Goal: Transaction & Acquisition: Obtain resource

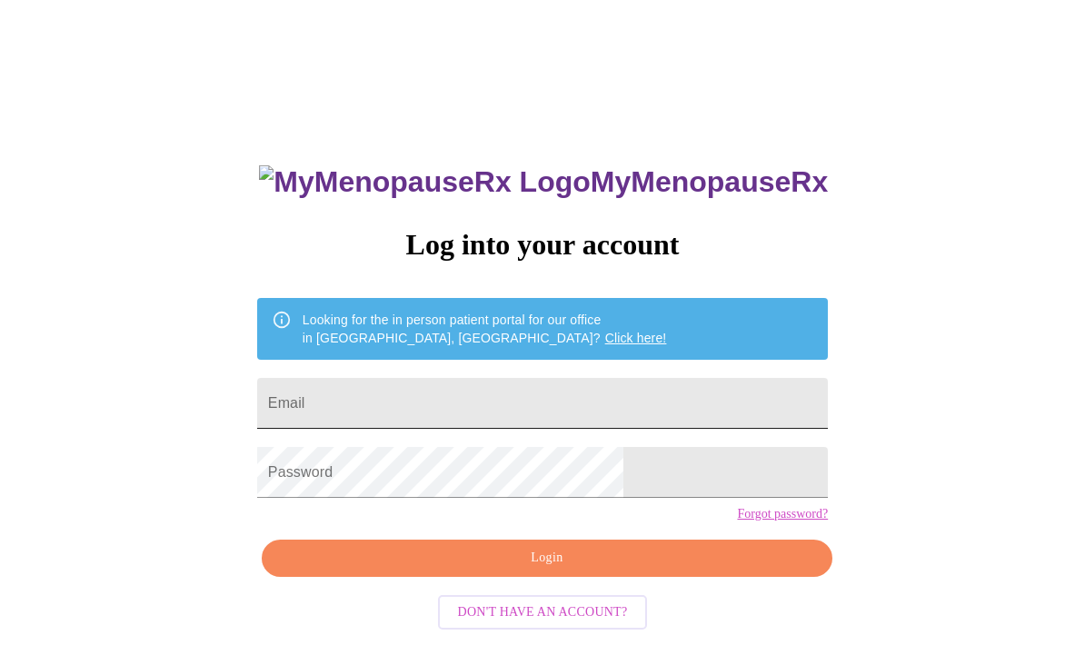
click at [633, 402] on input "Email" at bounding box center [542, 403] width 571 height 51
type input "[EMAIL_ADDRESS][DOMAIN_NAME]"
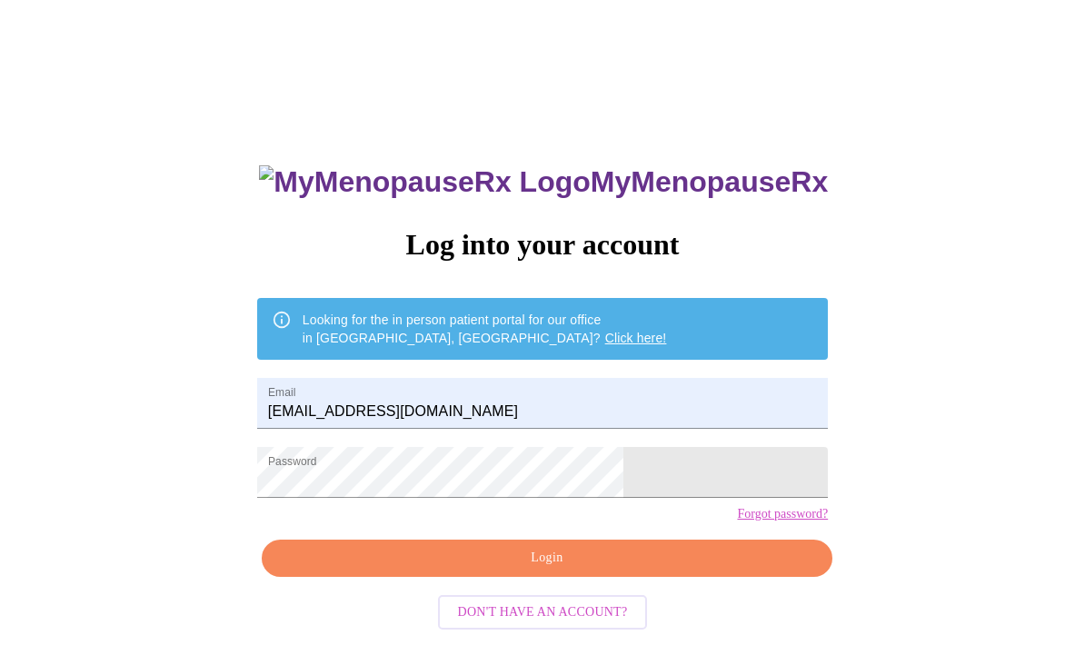
click at [655, 570] on span "Login" at bounding box center [547, 558] width 529 height 23
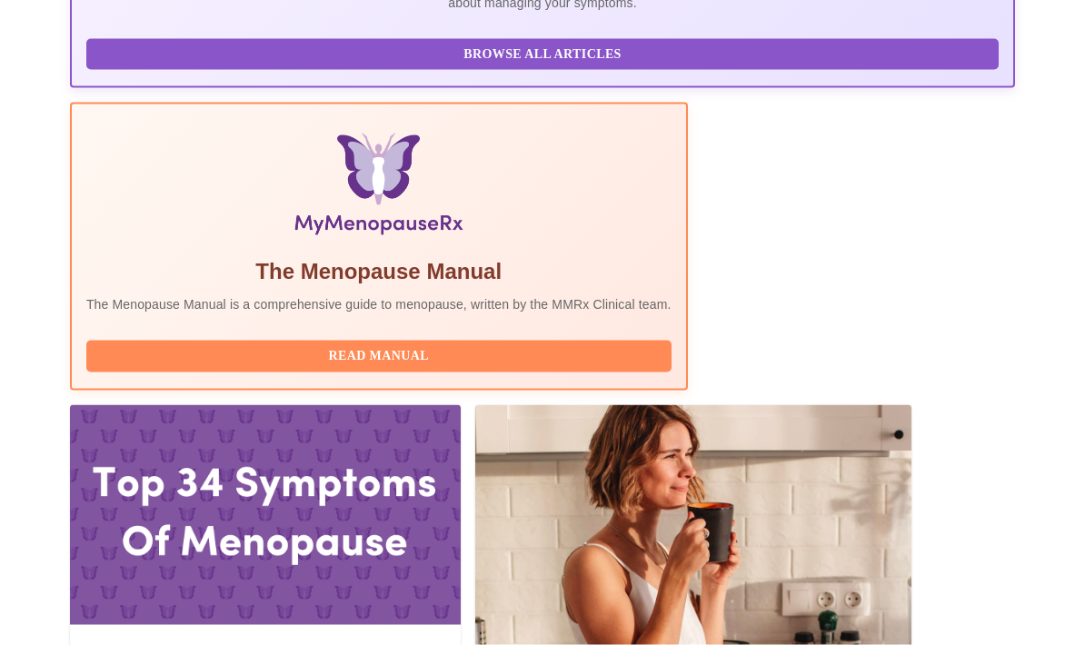
scroll to position [523, 0]
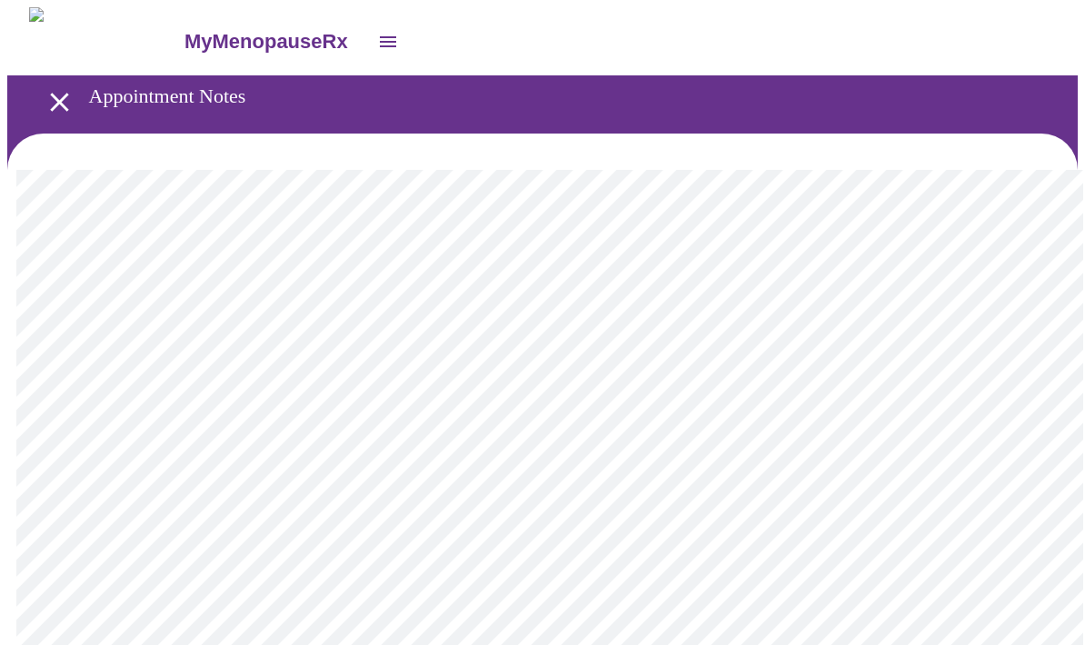
click at [380, 38] on icon "open drawer" at bounding box center [388, 41] width 16 height 11
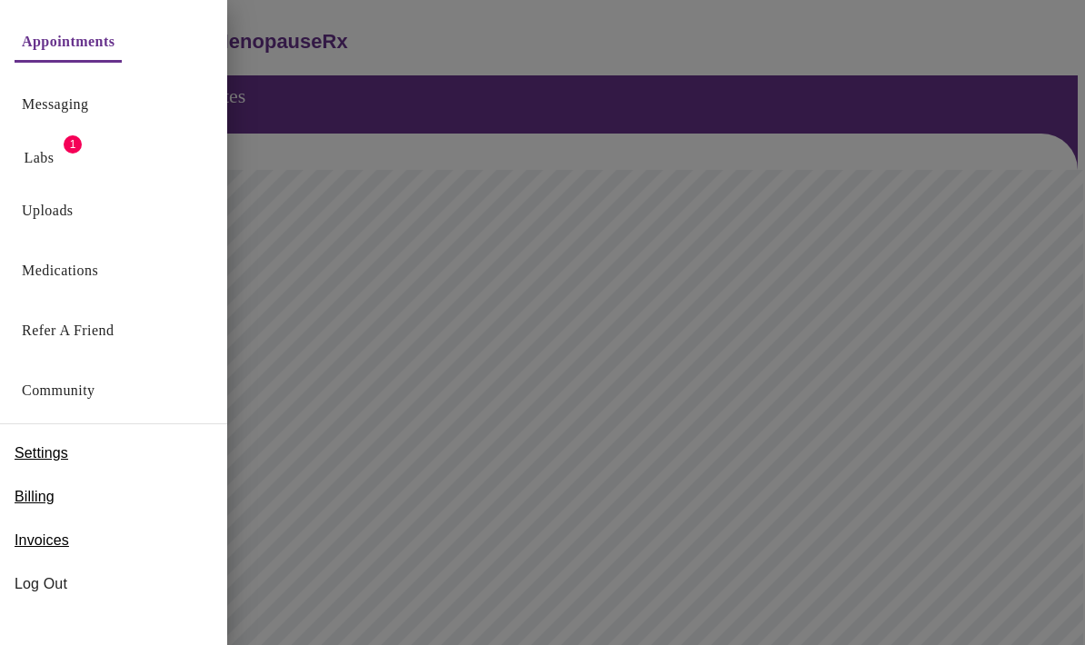
click at [35, 158] on link "Labs" at bounding box center [40, 157] width 30 height 25
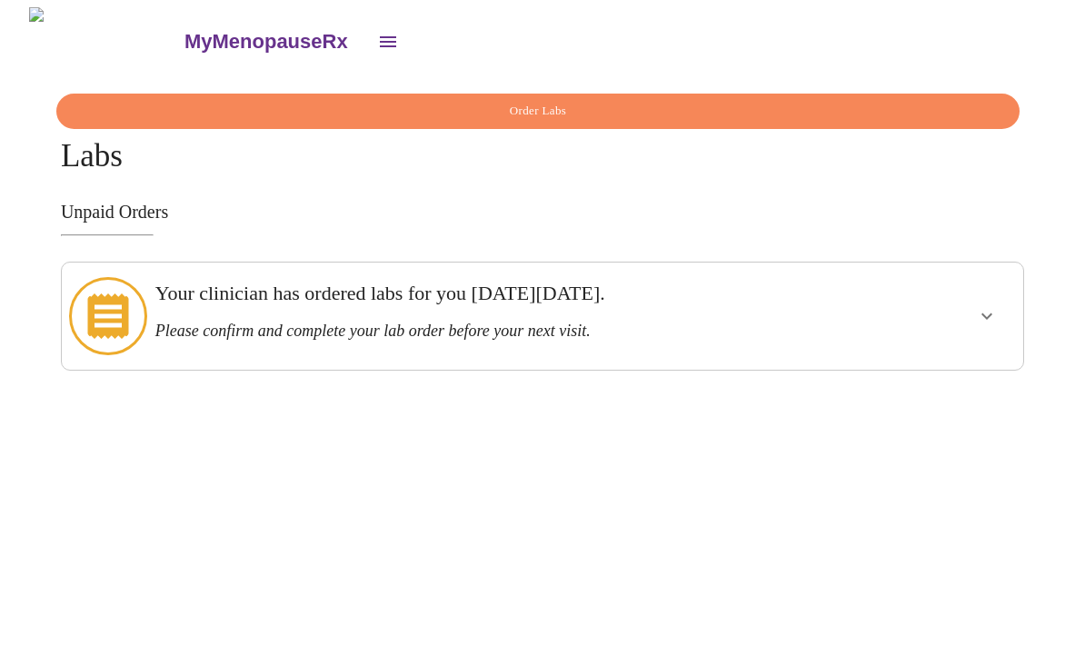
click at [1009, 299] on button "show more" at bounding box center [987, 316] width 44 height 44
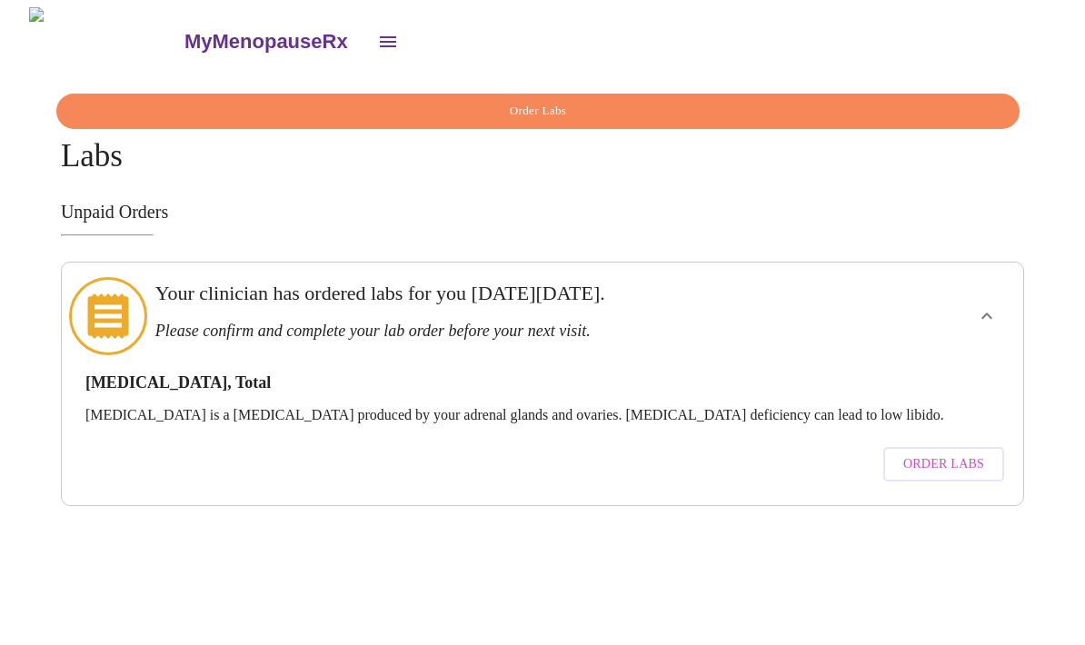
click at [965, 454] on span "Order Labs" at bounding box center [943, 465] width 81 height 23
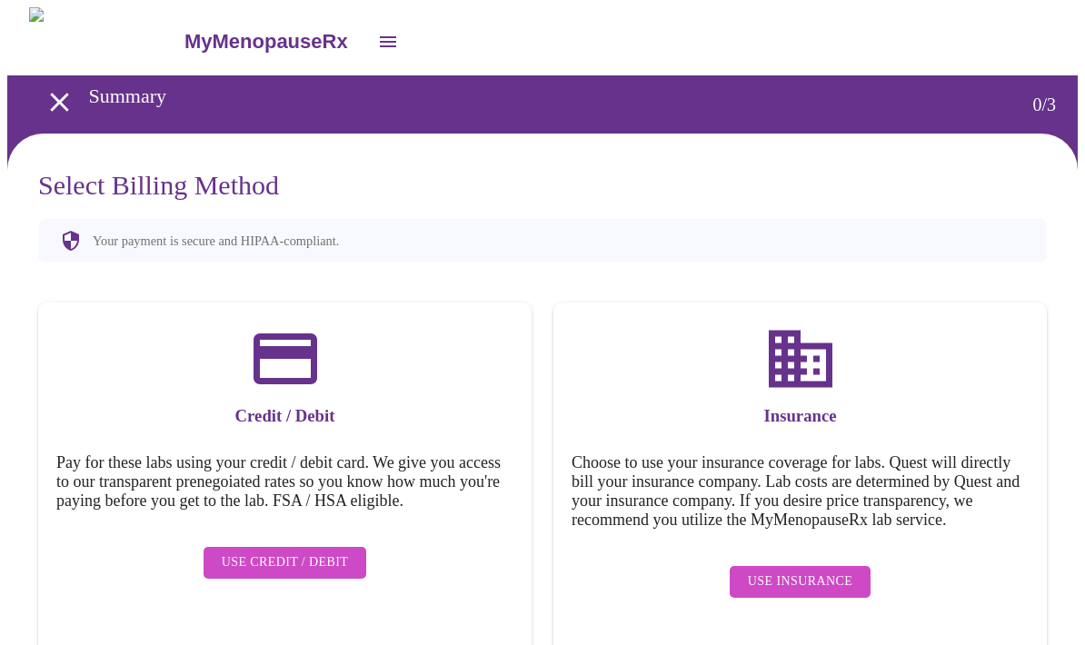
scroll to position [6, 0]
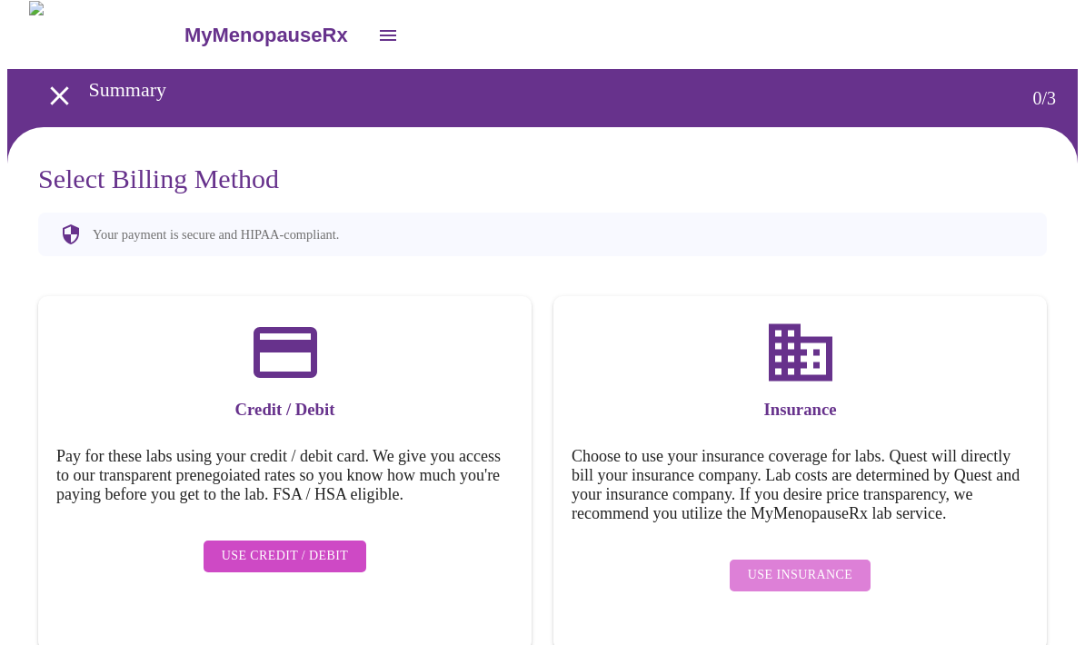
click at [838, 580] on span "Use Insurance" at bounding box center [800, 575] width 105 height 23
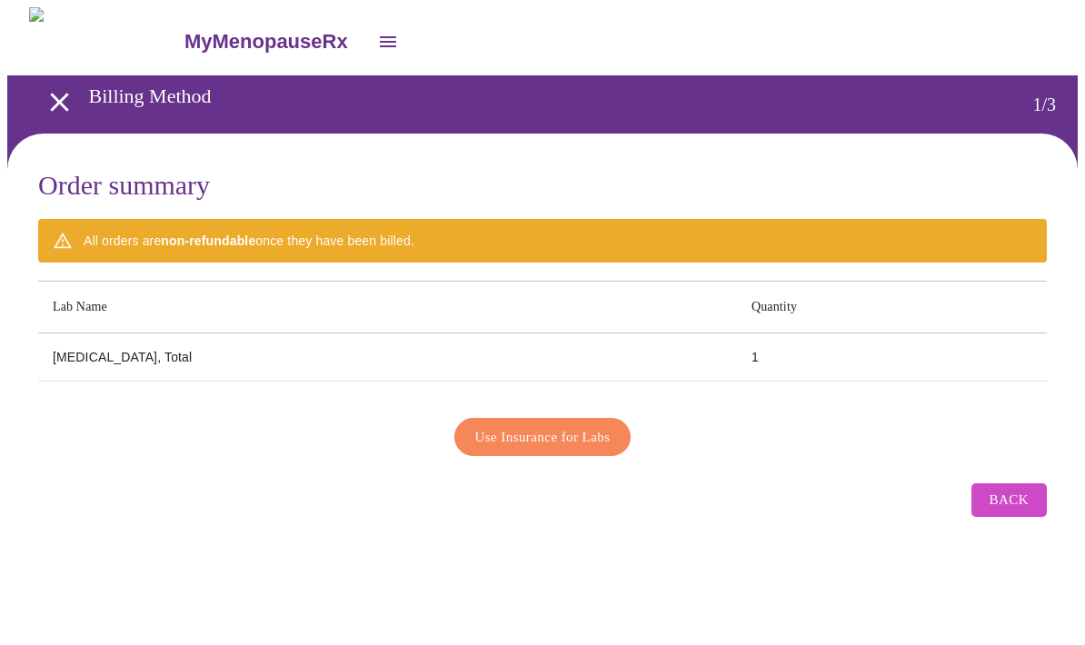
click at [591, 433] on span "Use Insurance for Labs" at bounding box center [542, 437] width 135 height 24
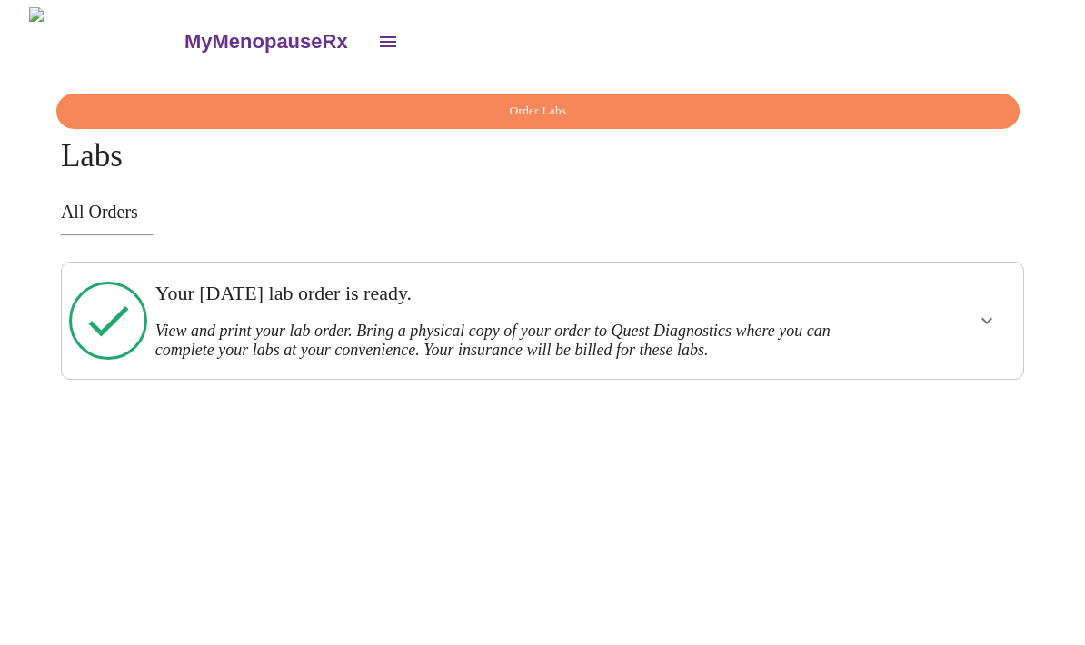
click at [377, 41] on icon "open drawer" at bounding box center [388, 42] width 22 height 22
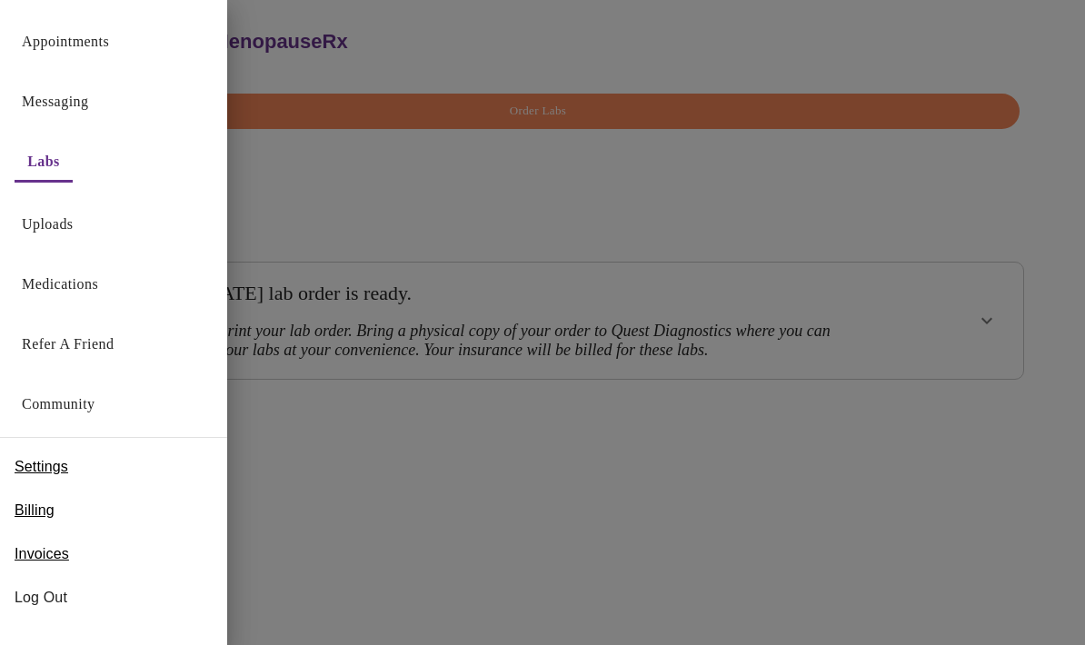
click at [96, 288] on link "Medications" at bounding box center [60, 284] width 76 height 25
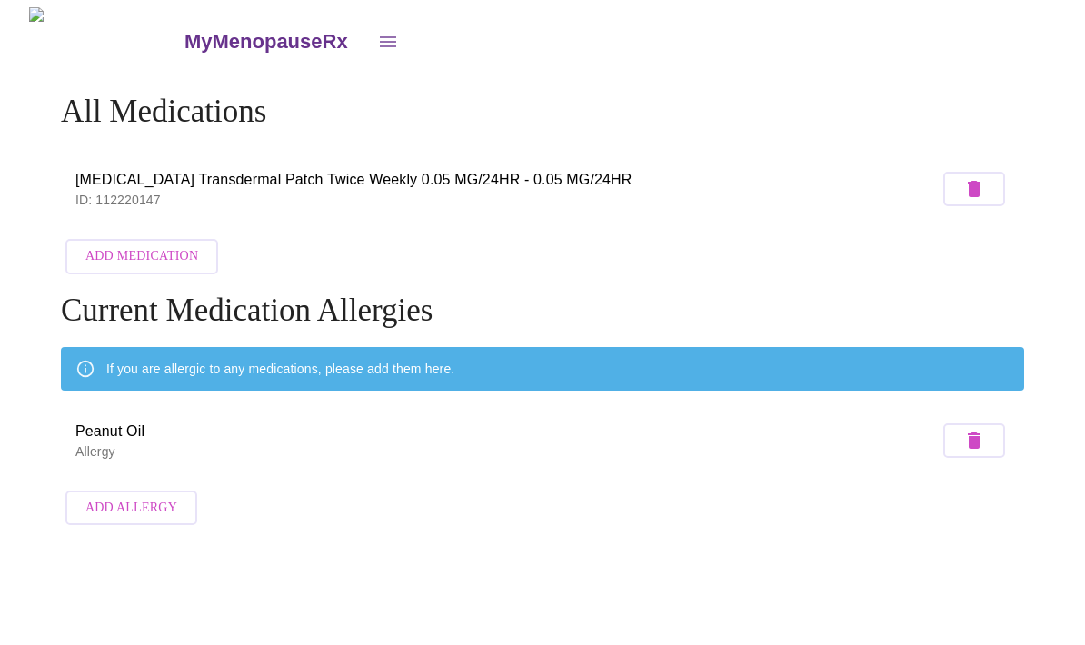
click at [377, 31] on icon "open drawer" at bounding box center [388, 42] width 22 height 22
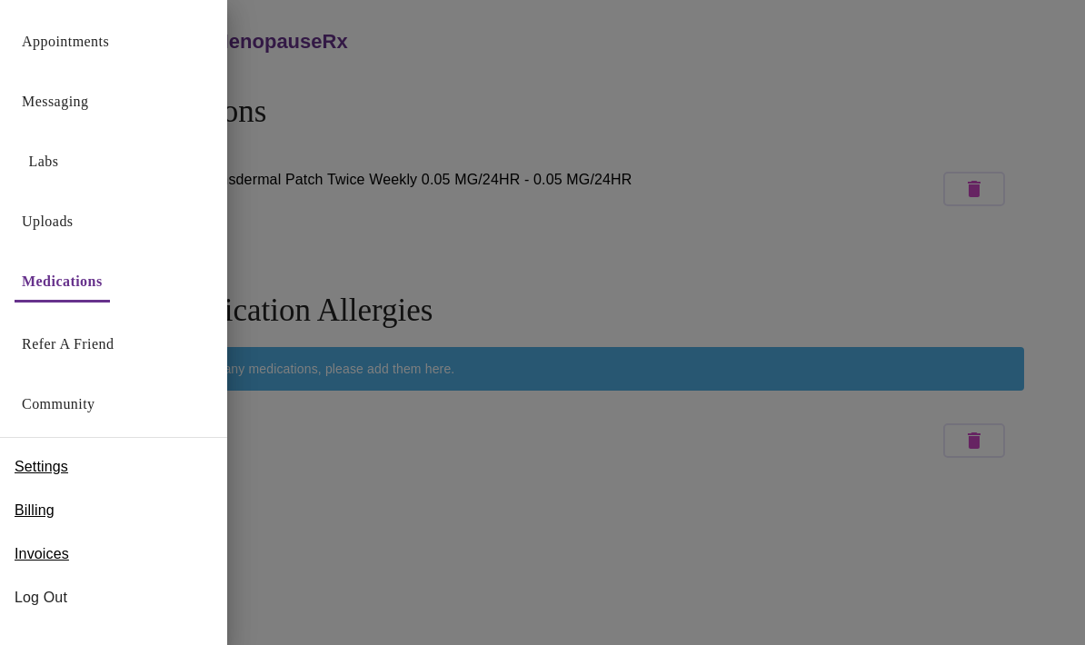
click at [88, 92] on link "Messaging" at bounding box center [55, 101] width 66 height 25
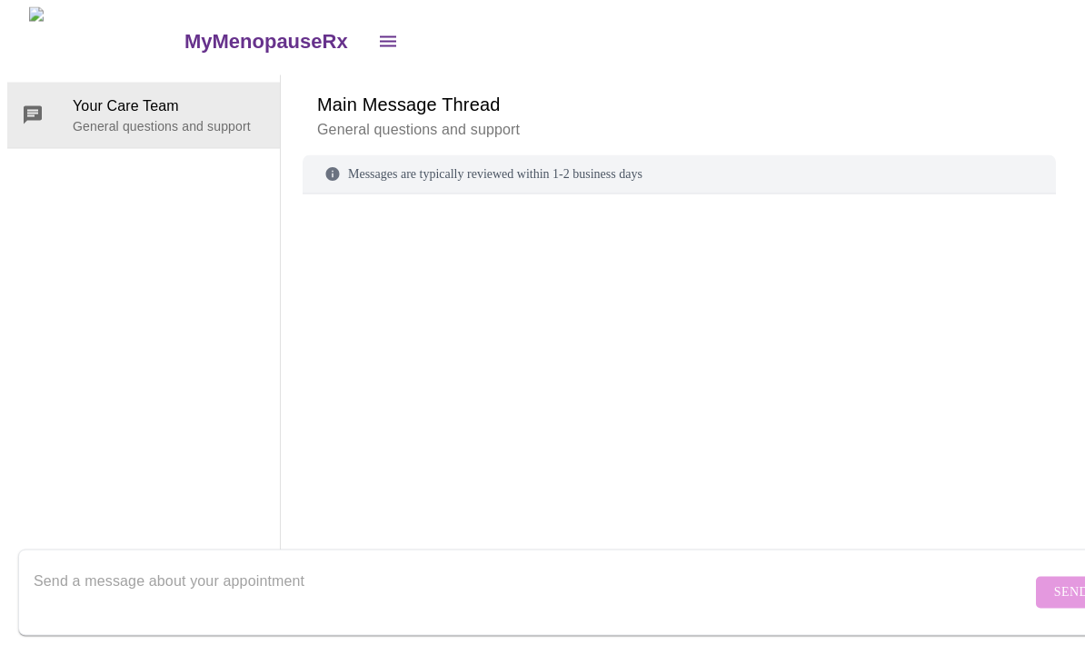
scroll to position [68, 0]
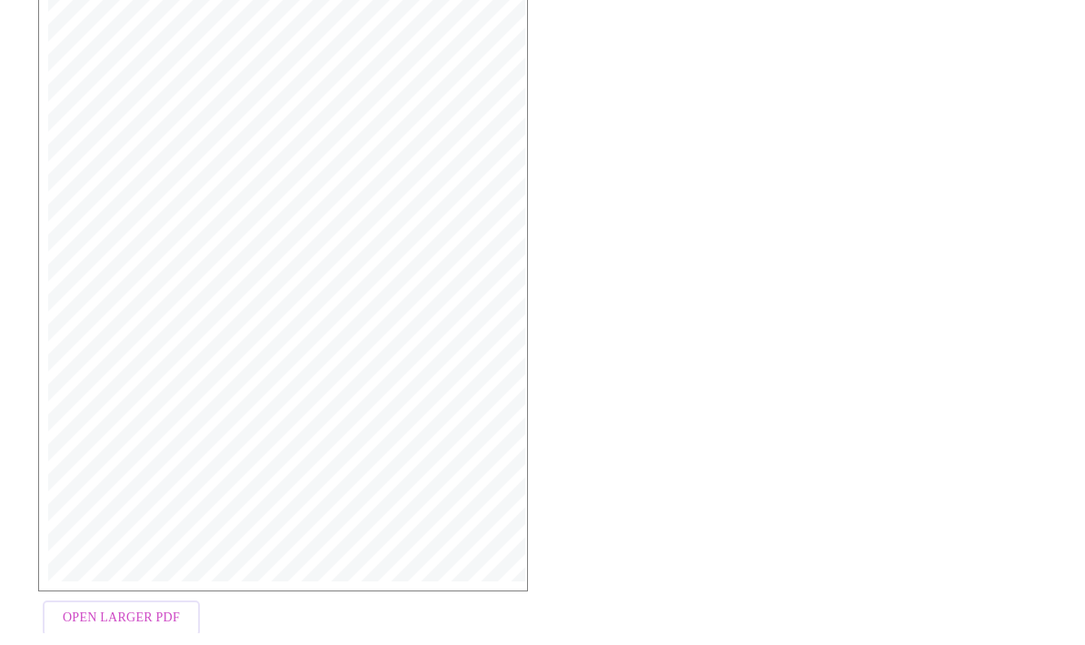
scroll to position [358, 0]
click at [143, 642] on span "Open Larger PDF" at bounding box center [121, 630] width 117 height 23
